Goal: Task Accomplishment & Management: Complete application form

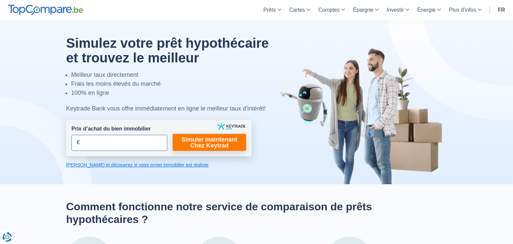
click at [106, 145] on input "Prix d’achat du bien immobilier" at bounding box center [119, 143] width 96 height 16
click at [38, 117] on div at bounding box center [256, 102] width 523 height 165
click at [99, 142] on input "Prix d’achat du bien immobilier" at bounding box center [119, 143] width 96 height 16
type input "290.000"
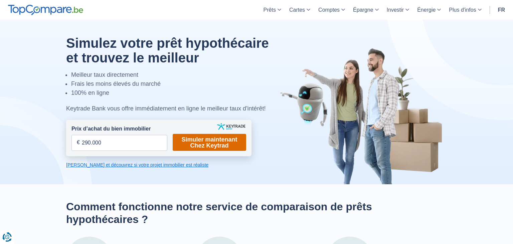
click at [192, 148] on link "Simuler maintenant Chez Keytrad" at bounding box center [209, 142] width 73 height 17
click at [160, 165] on link "Calculez et découvrez si votre projet immobilier est réaliste" at bounding box center [158, 165] width 185 height 7
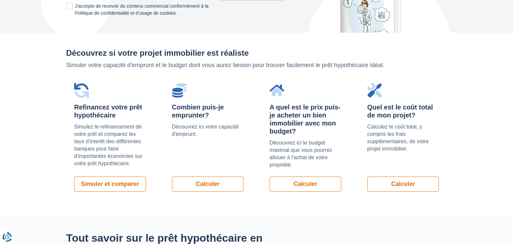
scroll to position [461, 0]
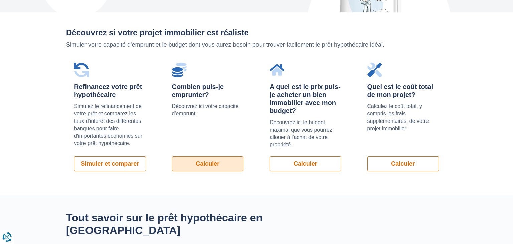
click at [216, 156] on link "Calculer" at bounding box center [208, 163] width 72 height 15
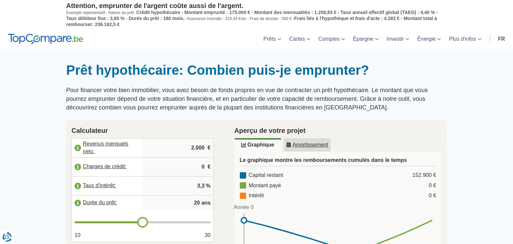
click at [13, 62] on div at bounding box center [256, 62] width 513 height 0
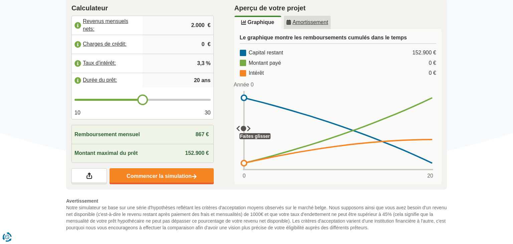
scroll to position [106, 0]
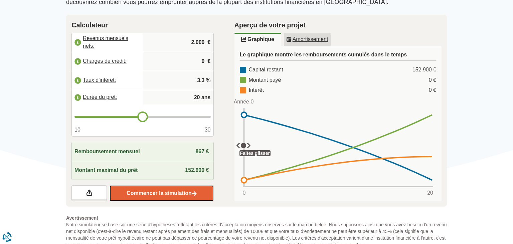
click at [166, 196] on link "Commencer la simulation" at bounding box center [162, 193] width 104 height 16
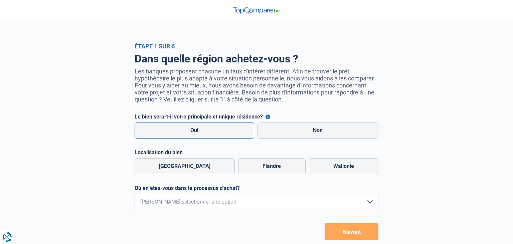
click at [192, 132] on label "Oui" at bounding box center [195, 131] width 120 height 16
click at [192, 132] on input "Oui" at bounding box center [195, 131] width 120 height 16
radio input "true"
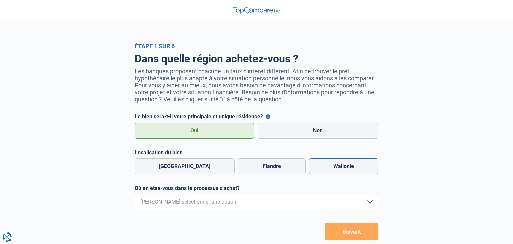
click at [333, 168] on label "Wallonie" at bounding box center [343, 166] width 69 height 16
click at [333, 168] on input "Wallonie" at bounding box center [343, 166] width 69 height 16
radio input "true"
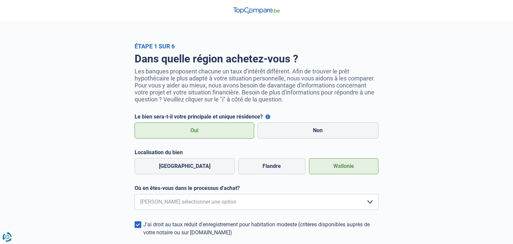
click at [100, 180] on div "Dans quelle région achetez-vous ? Les banques proposent chacune un taux d'intér…" at bounding box center [256, 158] width 381 height 217
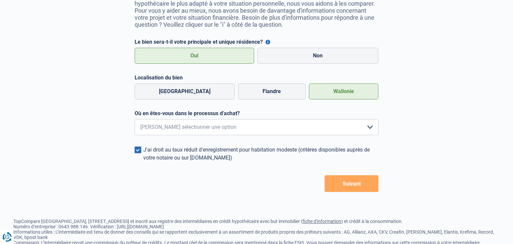
scroll to position [88, 0]
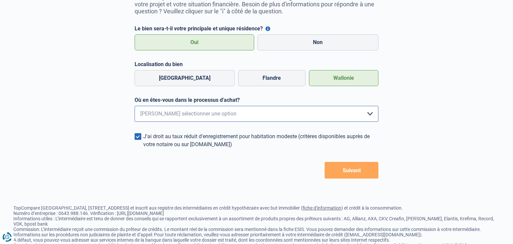
click at [135, 106] on select "Je me renseigne juste car je n'ai pas de projet d'achat concret actuellement Je…" at bounding box center [257, 114] width 244 height 16
select select "0"
click option "Je me renseigne juste car je n'ai pas de projet d'achat concret actuellement" at bounding box center [0, 0] width 0 height 0
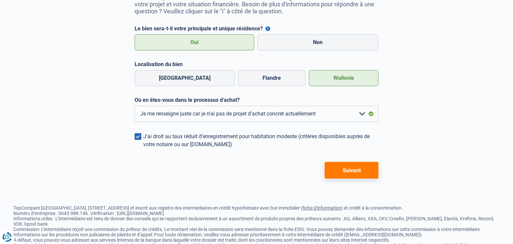
click at [352, 173] on button "Suivant" at bounding box center [352, 170] width 54 height 17
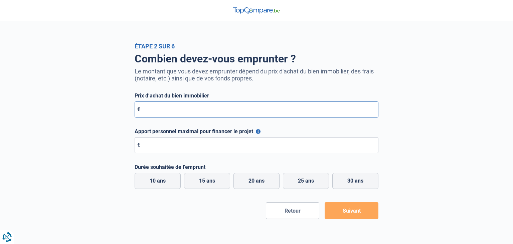
click at [163, 108] on input "Prix d’achat du bien immobilier" at bounding box center [257, 110] width 244 height 16
type input "290.000"
click at [256, 133] on button "Apport personnel maximal pour financer le projet" at bounding box center [258, 131] width 5 height 5
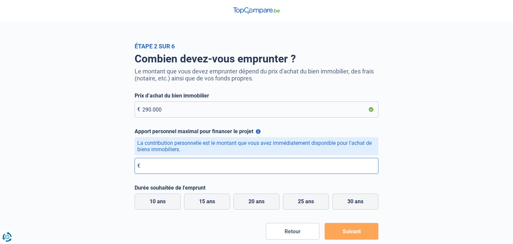
click at [163, 166] on input "Apport personnel maximal pour financer le projet" at bounding box center [257, 166] width 244 height 16
type input "75.500"
click at [113, 177] on div "Combien devez-vous emprunter ? Le montant que vous devez emprunter dépend du pr…" at bounding box center [256, 145] width 381 height 190
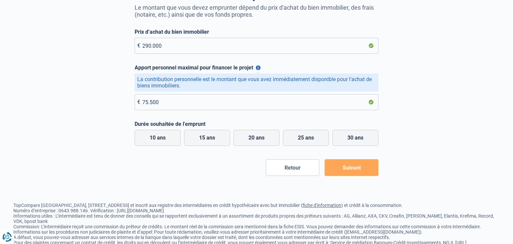
scroll to position [70, 0]
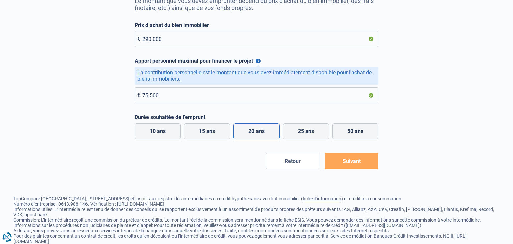
click at [259, 131] on label "20 ans" at bounding box center [256, 131] width 46 height 16
click at [259, 131] on input "20 ans" at bounding box center [256, 131] width 46 height 16
radio input "true"
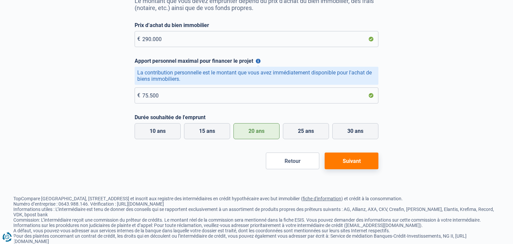
click at [365, 161] on button "Suivant" at bounding box center [352, 161] width 54 height 17
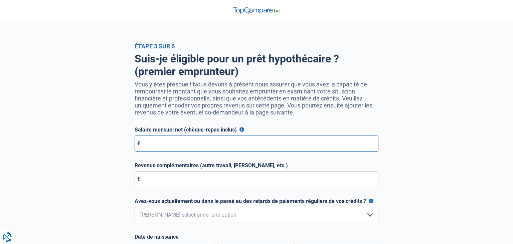
click at [165, 146] on input "Salaire mensuel net (chèque-repas inclus)" at bounding box center [257, 144] width 244 height 16
click at [243, 130] on button "Salaire mensuel net (chèque-repas inclus)" at bounding box center [241, 129] width 5 height 5
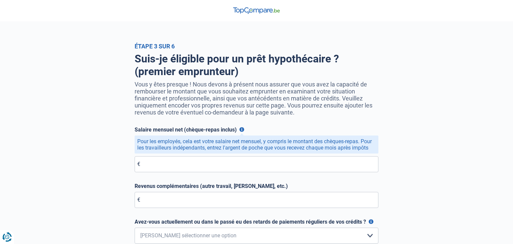
click at [111, 131] on div "Suis-je éligible pour un prêt hypothécaire ? (premier emprunteur) Vous y êtes p…" at bounding box center [256, 215] width 381 height 331
click at [168, 166] on input "Salaire mensuel net (chèque-repas inclus)" at bounding box center [257, 164] width 244 height 16
type input "3.450"
click at [106, 146] on div "Suis-je éligible pour un prêt hypothécaire ? (premier emprunteur) Vous y êtes p…" at bounding box center [256, 215] width 381 height 331
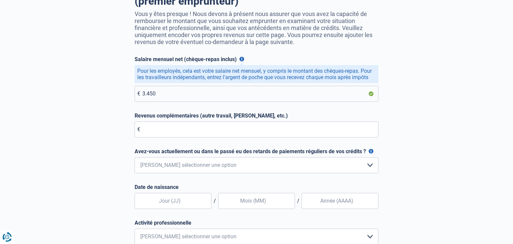
scroll to position [88, 0]
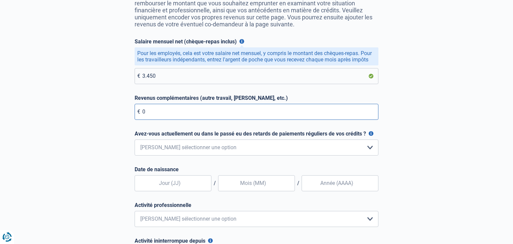
click at [164, 113] on input "0" at bounding box center [257, 112] width 244 height 16
type input "0"
click at [106, 116] on div "Suis-je éligible pour un prêt hypothécaire ? (premier emprunteur) Vous y êtes p…" at bounding box center [256, 127] width 381 height 331
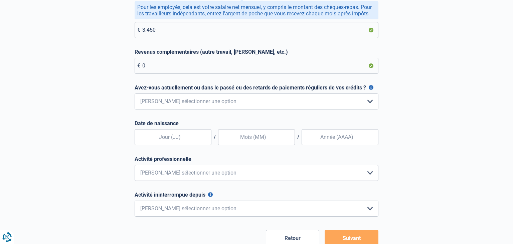
scroll to position [141, 0]
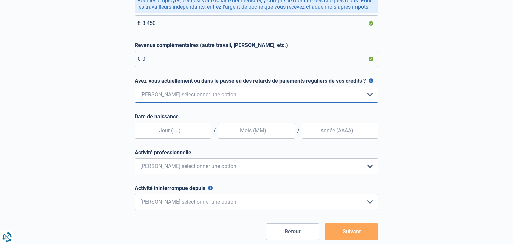
click at [135, 87] on select "Non, jamais Oui mais j'ai tout remboursé il y a moins d'un an Oui mais cela fai…" at bounding box center [257, 95] width 244 height 16
select select "0"
click option "Non, jamais" at bounding box center [0, 0] width 0 height 0
click at [94, 117] on div "Suis-je éligible pour un prêt hypothécaire ? (premier emprunteur) Vous y êtes p…" at bounding box center [256, 74] width 381 height 331
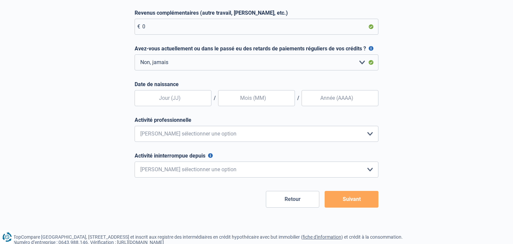
scroll to position [176, 0]
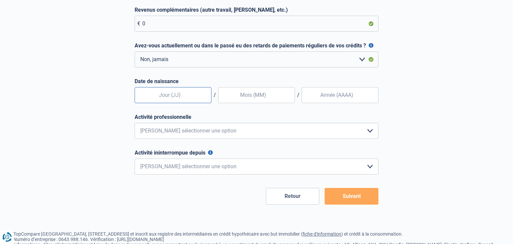
click at [174, 97] on input "text" at bounding box center [173, 95] width 77 height 16
type input "05"
type input "08"
type input "1990"
click at [72, 92] on div "Suis-je éligible pour un prêt hypothécaire ? (premier emprunteur) Vous y êtes p…" at bounding box center [256, 38] width 381 height 331
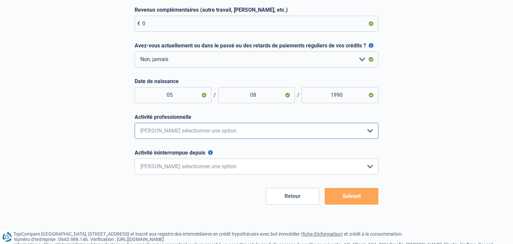
click at [135, 123] on select "Employé privé Ouvrier Fonctionnaire Indépendant Dirigeant d'entreprise Pensionn…" at bounding box center [257, 131] width 244 height 16
select select "official"
click option "Fonctionnaire" at bounding box center [0, 0] width 0 height 0
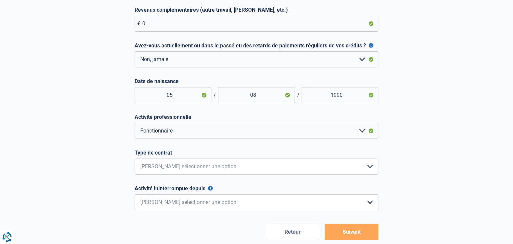
click at [101, 125] on div "Suis-je éligible pour un prêt hypothécaire ? (premier emprunteur) Vous y êtes p…" at bounding box center [256, 56] width 381 height 367
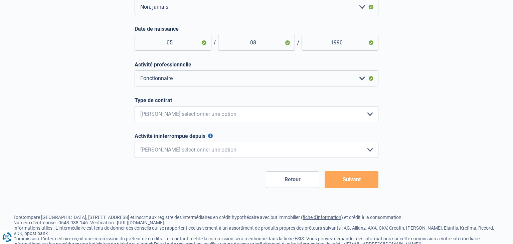
scroll to position [229, 0]
click at [135, 106] on select "Intérimaire Contrat à Durée Indéterminée Contrat à Durée Déterminée Veuillez sé…" at bounding box center [257, 114] width 244 height 16
select select "permanent"
click option "Contrat à Durée Indéterminée" at bounding box center [0, 0] width 0 height 0
click at [135, 142] on select "< 6 mois 6 - 12 mois 12 - 24 mois 24 - 36 mois > 36 mois Veuillez sélectionner …" at bounding box center [257, 150] width 244 height 16
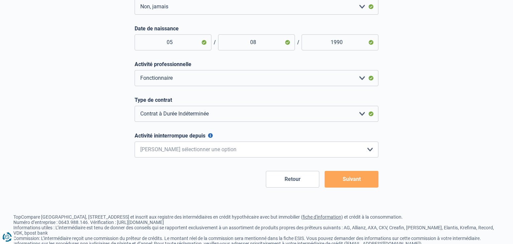
click at [211, 135] on button "Activité ininterrompue depuis" at bounding box center [210, 135] width 5 height 5
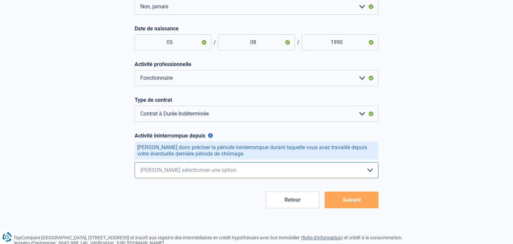
click at [135, 162] on select "< 6 mois 6 - 12 mois 12 - 24 mois 24 - 36 mois > 36 mois Veuillez sélectionner …" at bounding box center [257, 170] width 244 height 16
select select "more36"
click option "> 36 mois" at bounding box center [0, 0] width 0 height 0
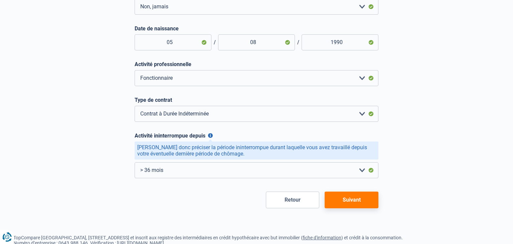
click at [366, 195] on button "Suivant" at bounding box center [352, 200] width 54 height 17
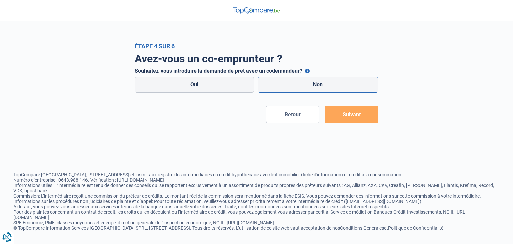
click at [300, 90] on label "Non" at bounding box center [318, 85] width 121 height 16
click at [300, 90] on input "Non" at bounding box center [318, 85] width 121 height 16
radio input "true"
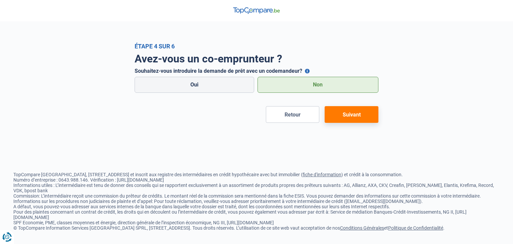
click at [350, 115] on button "Suivant" at bounding box center [352, 114] width 54 height 17
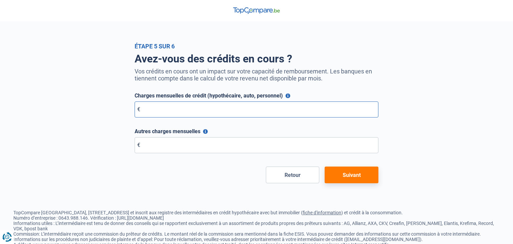
click at [167, 108] on input "Charges mensuelles de crédit (hypothécaire, auto, personnel)" at bounding box center [257, 110] width 244 height 16
click at [287, 97] on button "Charges mensuelles de crédit (hypothécaire, auto, personnel)" at bounding box center [288, 96] width 5 height 5
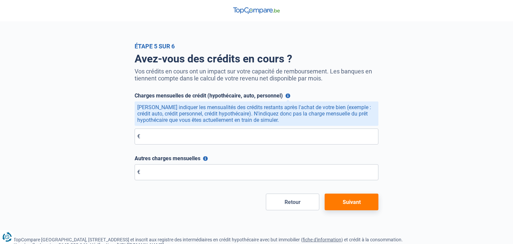
click at [287, 97] on button "Charges mensuelles de crédit (hypothécaire, auto, personnel)" at bounding box center [288, 96] width 5 height 5
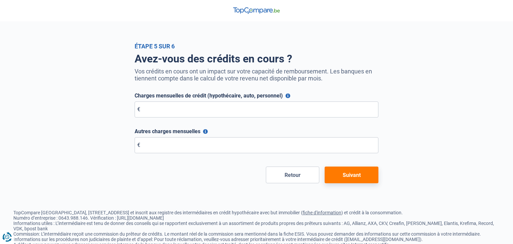
click at [287, 97] on button "Charges mensuelles de crédit (hypothécaire, auto, personnel)" at bounding box center [288, 96] width 5 height 5
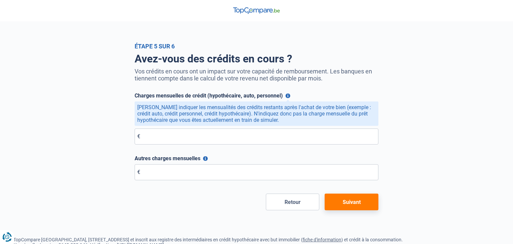
click at [287, 97] on button "Charges mensuelles de crédit (hypothécaire, auto, personnel)" at bounding box center [288, 96] width 5 height 5
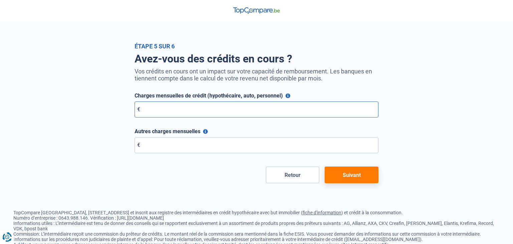
click at [234, 108] on input "Charges mensuelles de crédit (hypothécaire, auto, personnel)" at bounding box center [257, 110] width 244 height 16
type input "0"
click at [185, 144] on input "Autres charges mensuelles" at bounding box center [257, 145] width 244 height 16
type input "0"
click at [205, 132] on button "Autres charges mensuelles" at bounding box center [205, 131] width 5 height 5
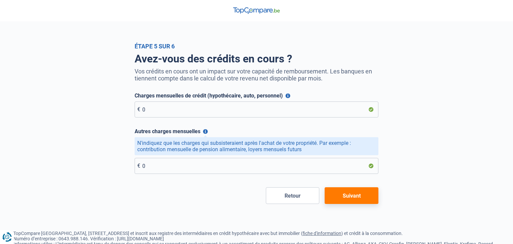
click at [205, 132] on button "Autres charges mensuelles" at bounding box center [205, 131] width 5 height 5
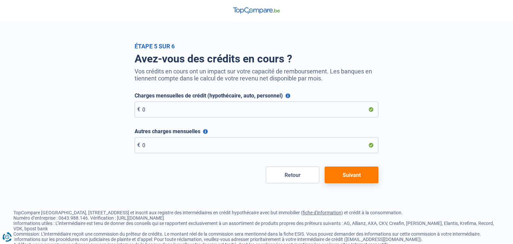
click at [355, 180] on button "Suivant" at bounding box center [352, 175] width 54 height 17
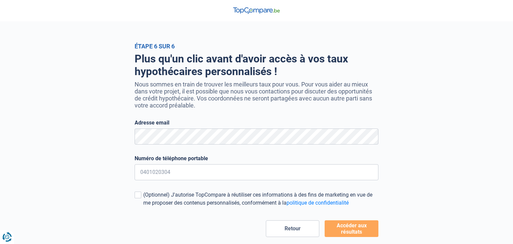
click at [100, 136] on div "Plus qu'un clic avant d'avoir accès à vos taux hypothécaires personnalisés ! No…" at bounding box center [256, 143] width 381 height 187
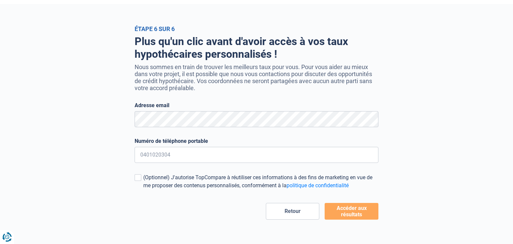
scroll to position [35, 0]
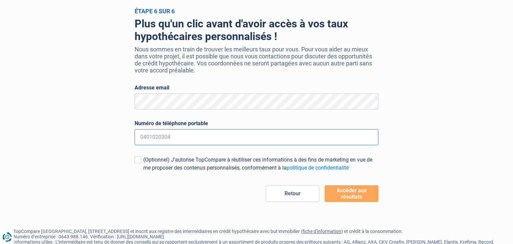
click at [203, 134] on input "Numéro de téléphone portable" at bounding box center [257, 137] width 244 height 16
type input "0485126817"
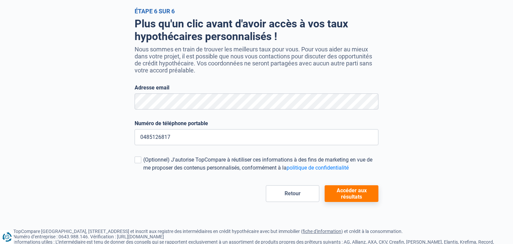
click at [349, 192] on button "Accéder aux résultats" at bounding box center [352, 193] width 54 height 17
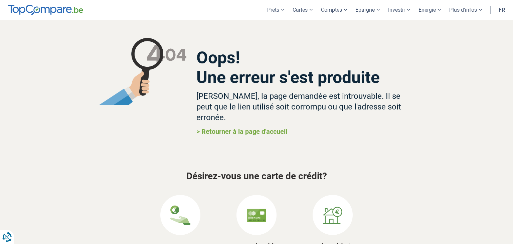
click at [130, 177] on div "Désirez-vous une carte de crédit? Découvrez notre gamme de produits. Prêts Comp…" at bounding box center [256, 236] width 391 height 131
